Goal: Task Accomplishment & Management: Manage account settings

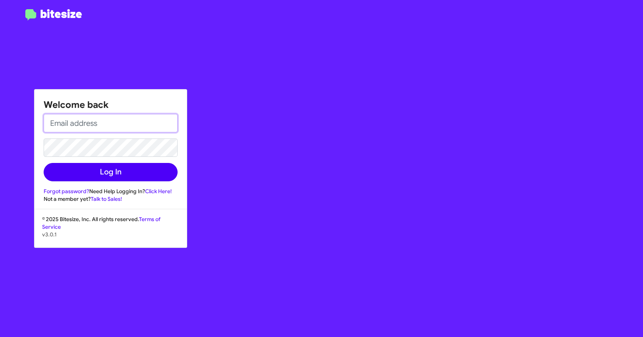
type input "[EMAIL_ADDRESS][DOMAIN_NAME]"
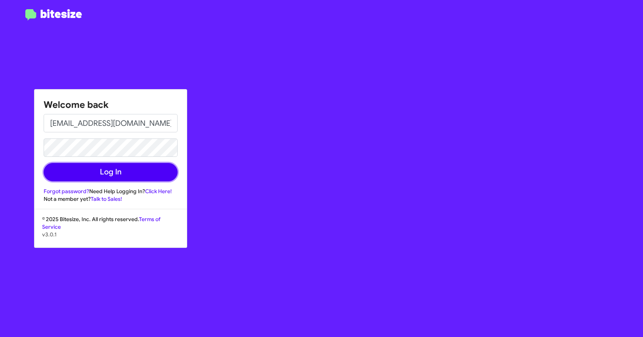
click at [95, 166] on button "Log In" at bounding box center [111, 172] width 134 height 18
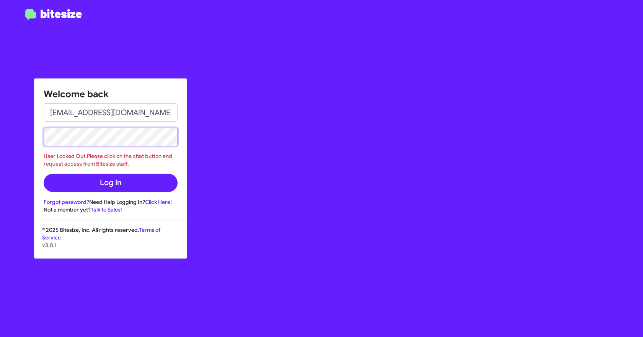
click at [0, 143] on div "Welcome back [EMAIL_ADDRESS][DOMAIN_NAME] User Locked Out.Please click on the c…" at bounding box center [321, 168] width 643 height 337
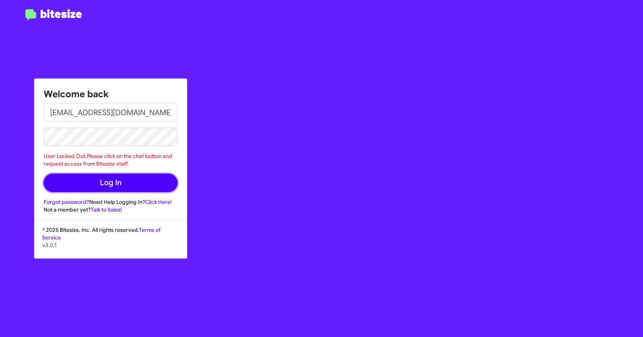
click at [54, 185] on button "Log In" at bounding box center [111, 183] width 134 height 18
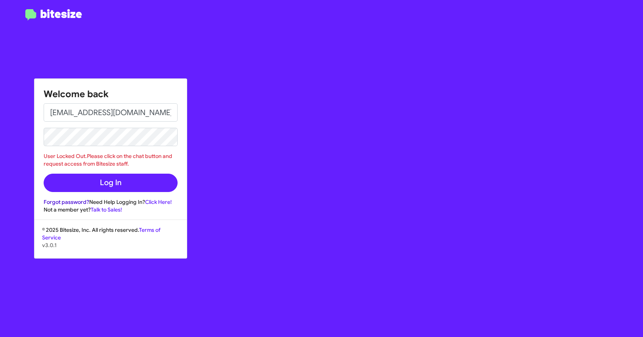
click at [66, 202] on link "Forgot password?" at bounding box center [67, 202] width 46 height 7
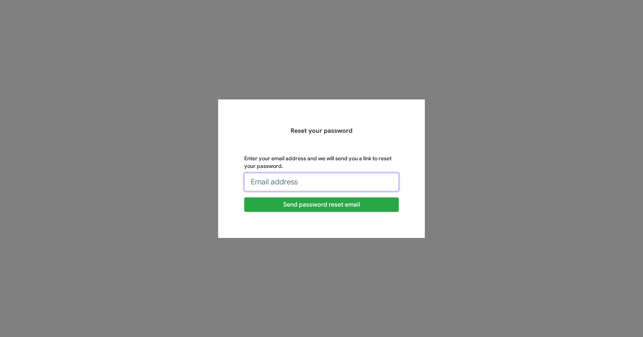
click at [282, 183] on input "Enter your email address and we will send you a link to reset your password." at bounding box center [321, 182] width 155 height 18
type input "[EMAIL_ADDRESS][DOMAIN_NAME]"
click at [244, 197] on button "Send password reset email" at bounding box center [321, 204] width 155 height 15
